Goal: Task Accomplishment & Management: Use online tool/utility

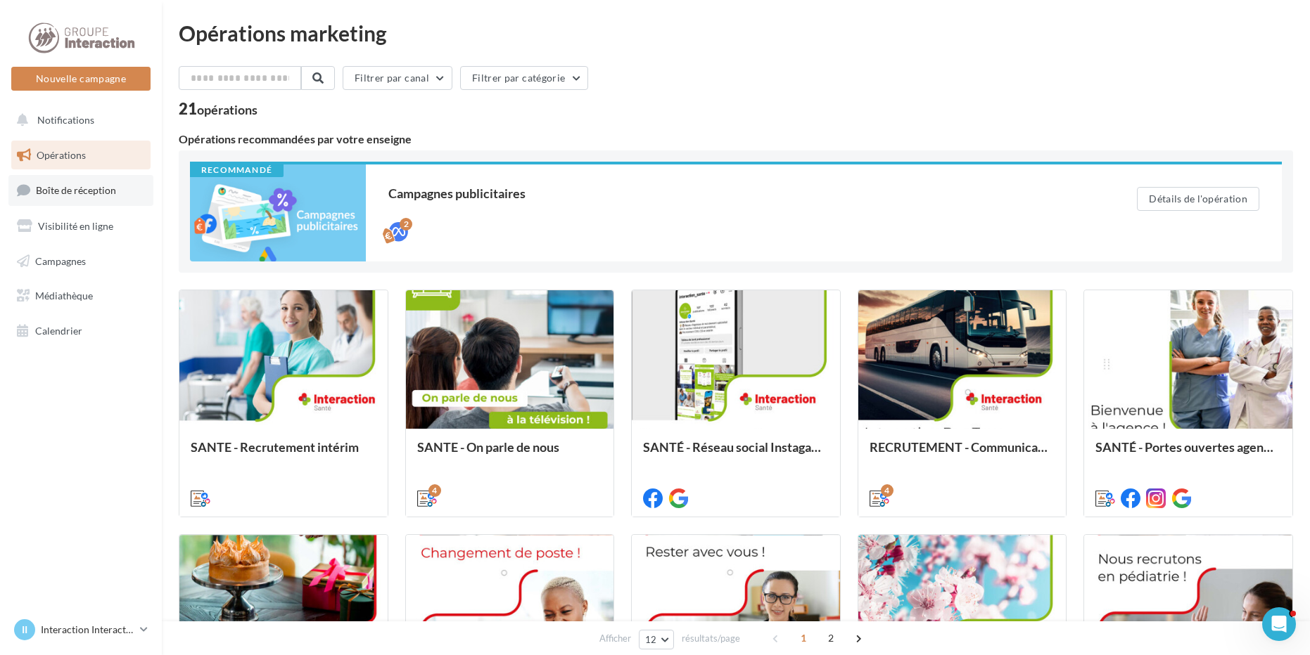
click at [80, 179] on link "Boîte de réception" at bounding box center [80, 190] width 145 height 30
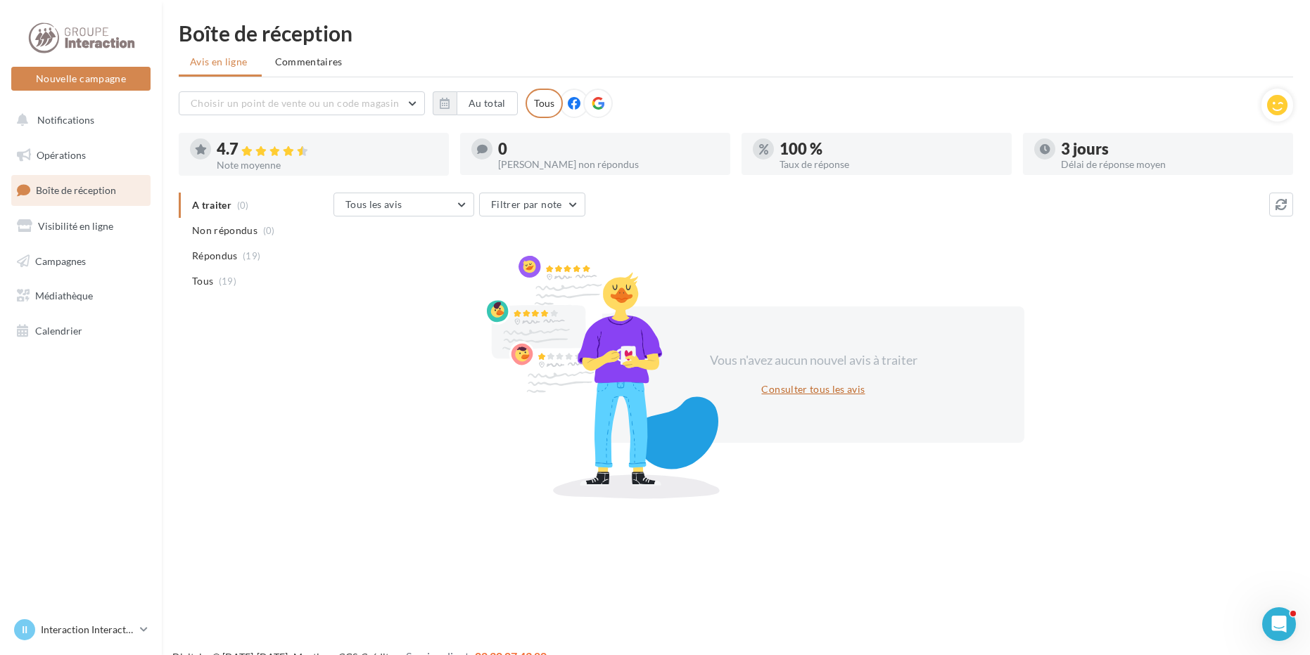
click at [834, 395] on button "Consulter tous les avis" at bounding box center [812, 389] width 115 height 17
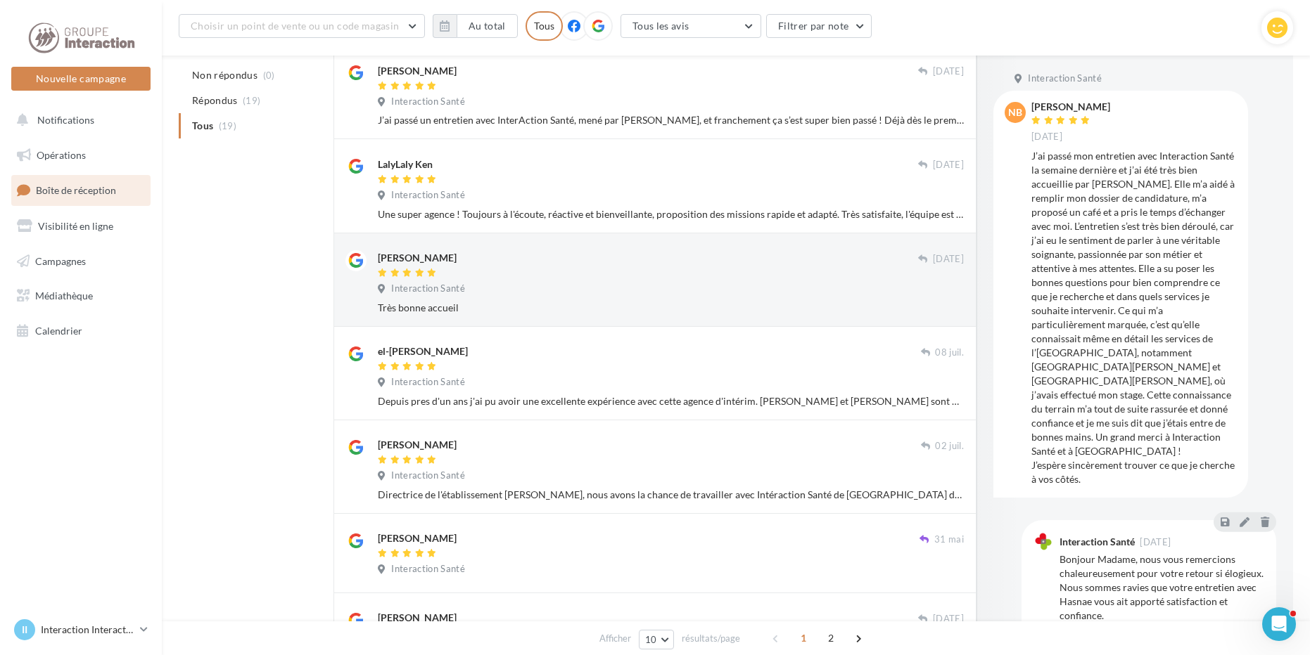
scroll to position [165, 0]
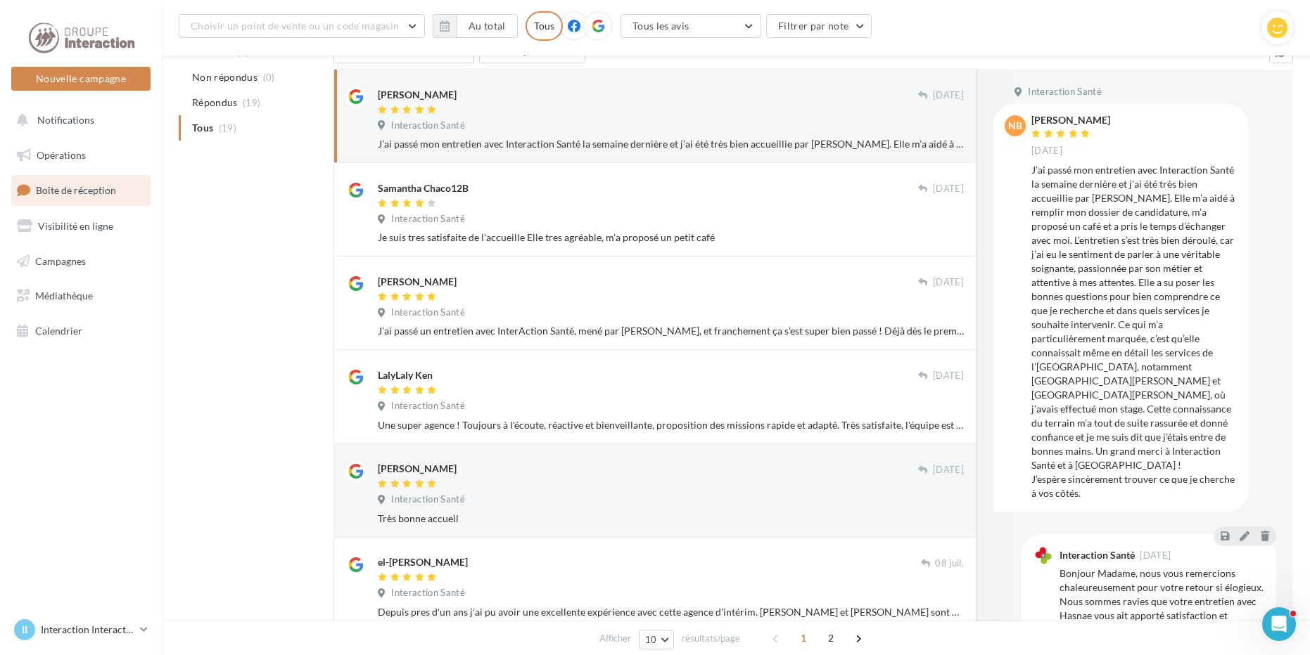
click at [1017, 128] on span "NB" at bounding box center [1015, 126] width 14 height 14
click at [1066, 129] on div at bounding box center [1062, 134] width 62 height 10
